Goal: Communication & Community: Connect with others

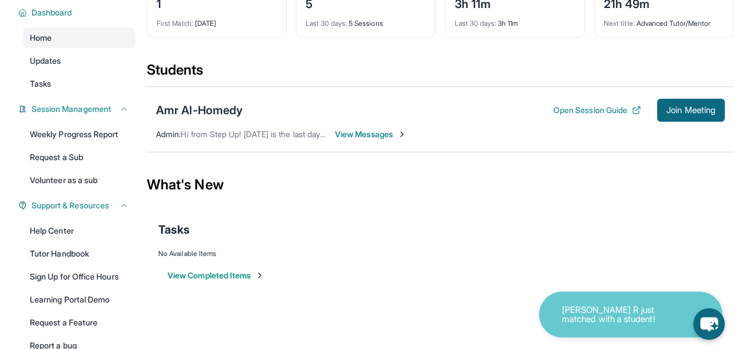
scroll to position [91, 0]
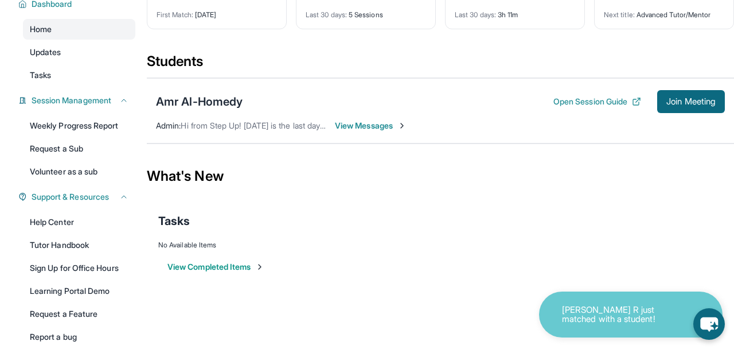
click at [605, 291] on div "[PERSON_NAME] R just matched with a student!" at bounding box center [631, 314] width 184 height 46
click at [583, 314] on p "[PERSON_NAME] R just matched with a student!" at bounding box center [619, 314] width 115 height 19
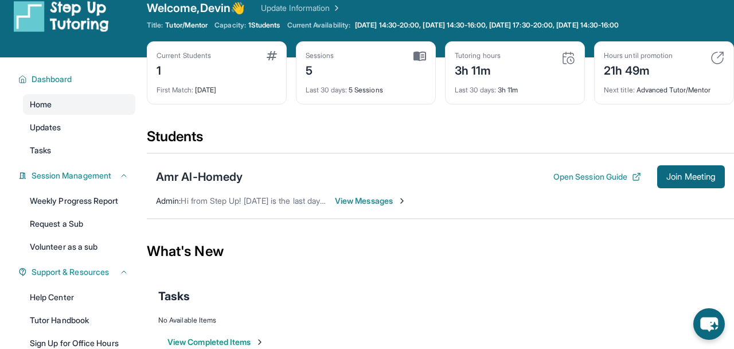
scroll to position [0, 0]
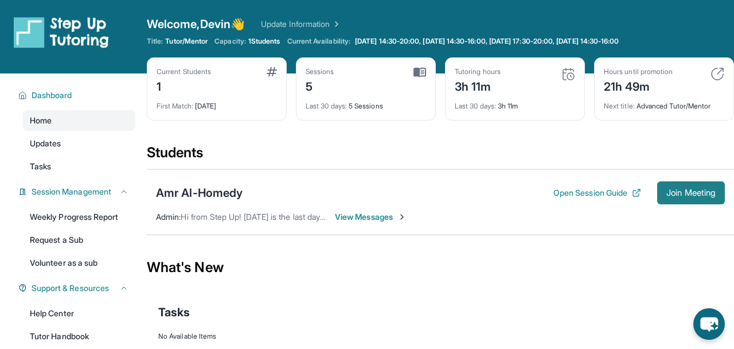
click at [689, 198] on button "Join Meeting" at bounding box center [691, 192] width 68 height 23
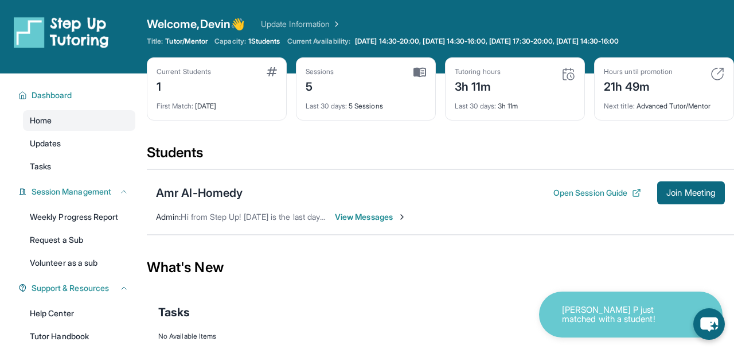
click at [396, 214] on span "View Messages" at bounding box center [371, 216] width 72 height 11
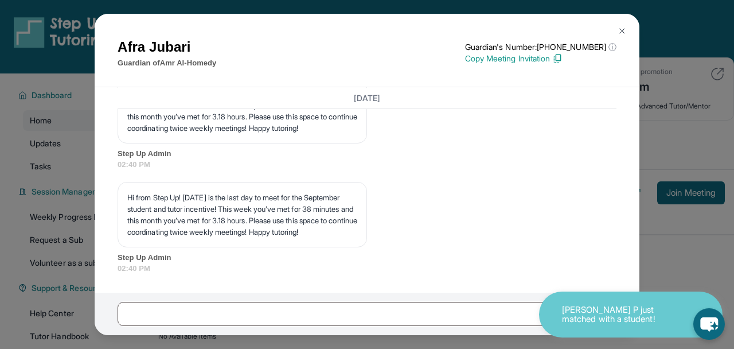
scroll to position [2483, 0]
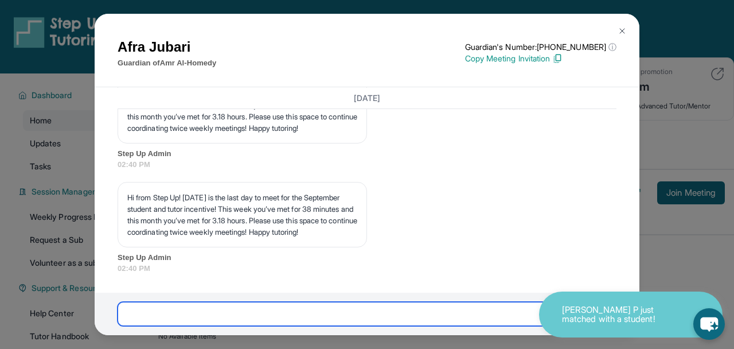
click at [270, 307] on input "text" at bounding box center [355, 314] width 474 height 24
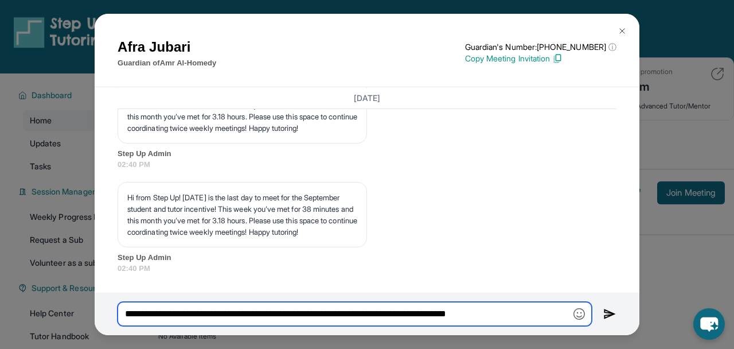
type input "**********"
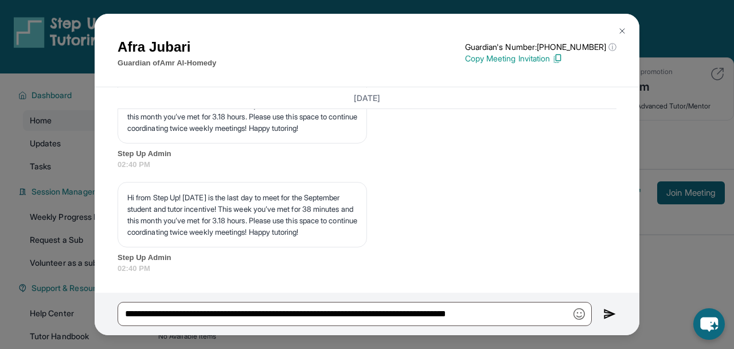
click at [606, 311] on img at bounding box center [609, 314] width 13 height 14
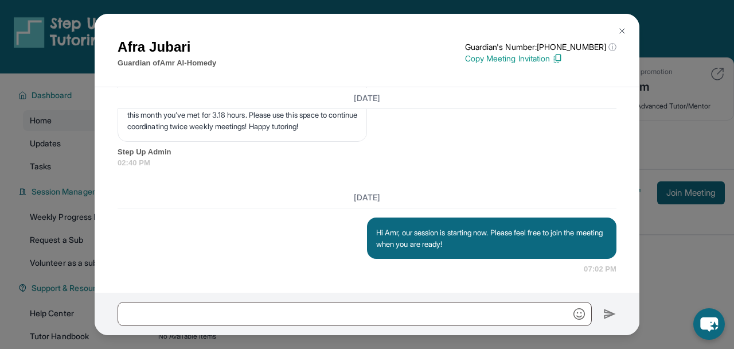
scroll to position [2589, 0]
click at [619, 28] on img at bounding box center [622, 30] width 9 height 9
